Goal: Task Accomplishment & Management: Use online tool/utility

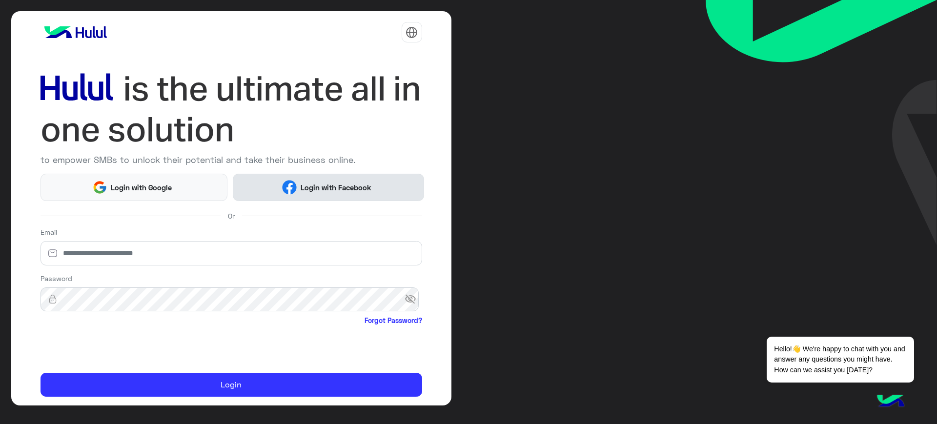
click at [313, 179] on button "Login with Facebook" at bounding box center [328, 187] width 191 height 27
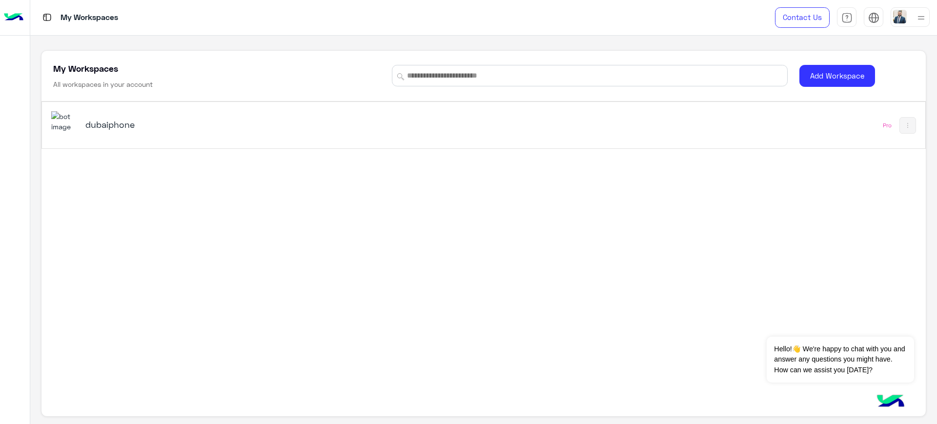
click at [110, 121] on h5 "dubaiphone" at bounding box center [240, 125] width 311 height 12
